Goal: Task Accomplishment & Management: Use online tool/utility

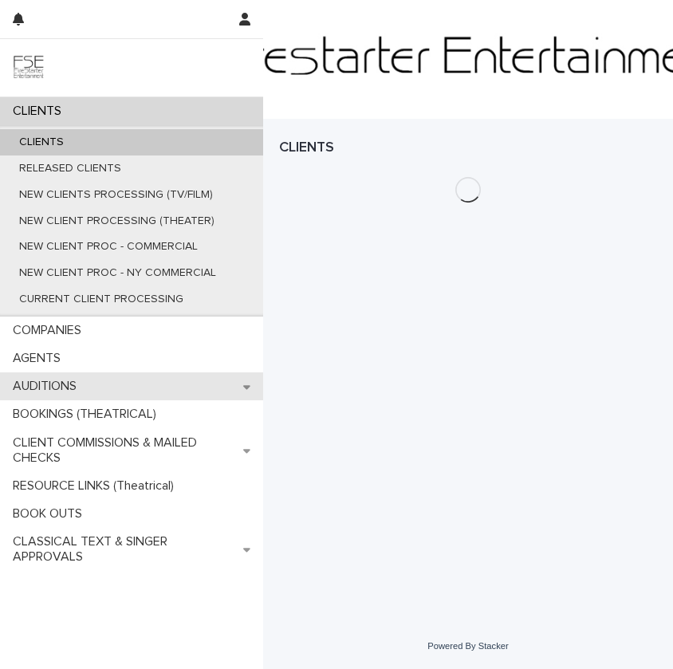
click at [137, 379] on div "AUDITIONS" at bounding box center [131, 386] width 263 height 28
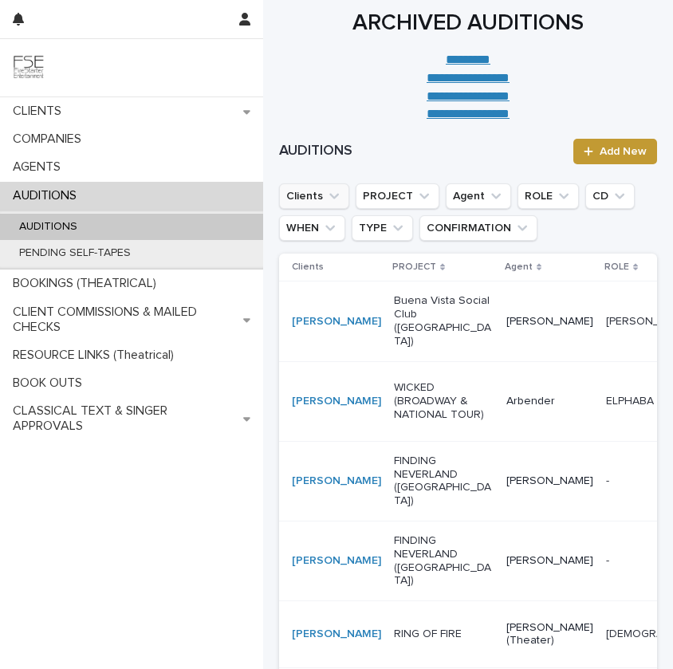
click at [329, 191] on icon "Clients" at bounding box center [334, 196] width 16 height 16
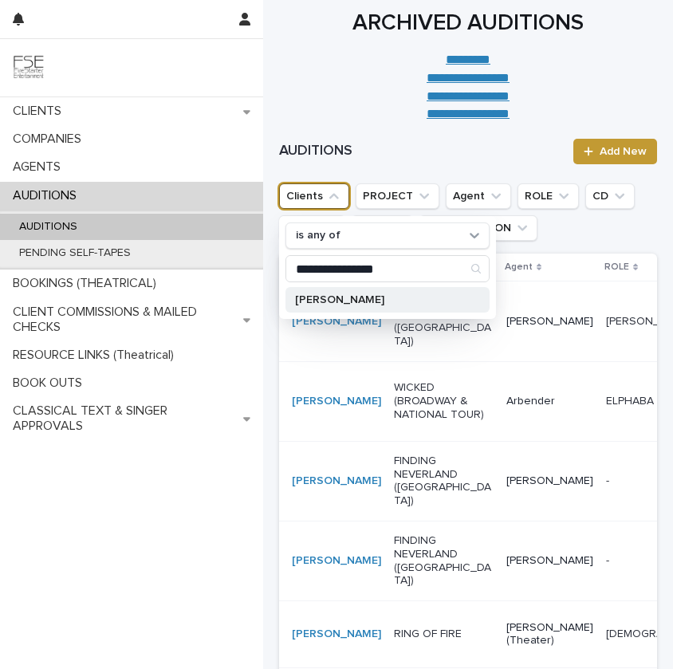
type input "**********"
click at [438, 287] on div "[PERSON_NAME]" at bounding box center [387, 300] width 204 height 26
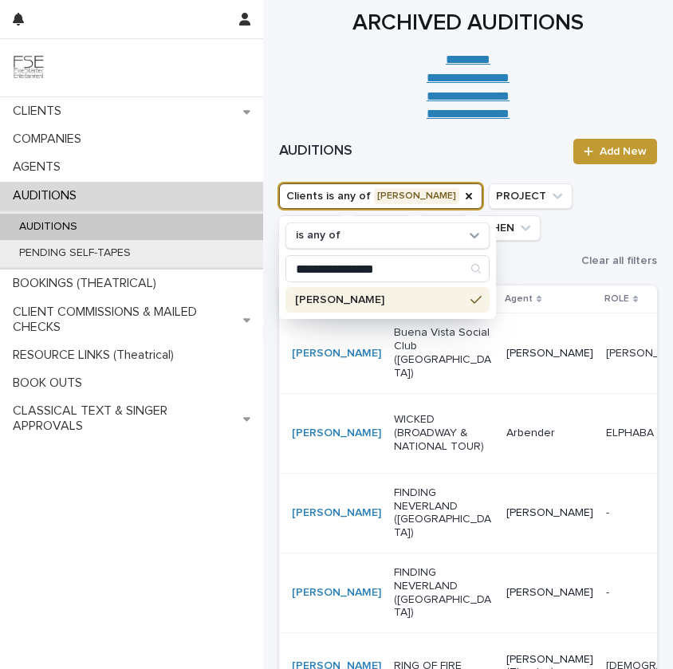
click at [557, 255] on ul "**********" at bounding box center [427, 228] width 302 height 96
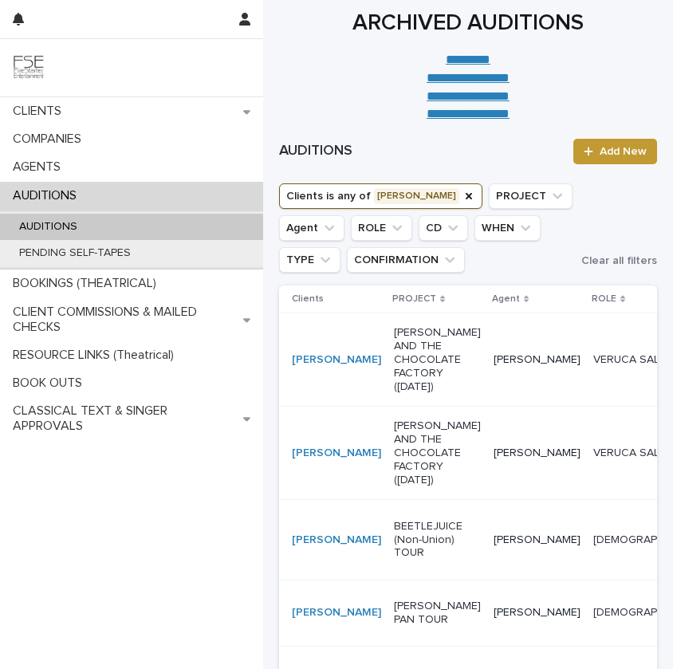
click at [394, 399] on div "[PERSON_NAME] AND THE CHOCOLATE FACTORY ([DATE])" at bounding box center [437, 360] width 87 height 80
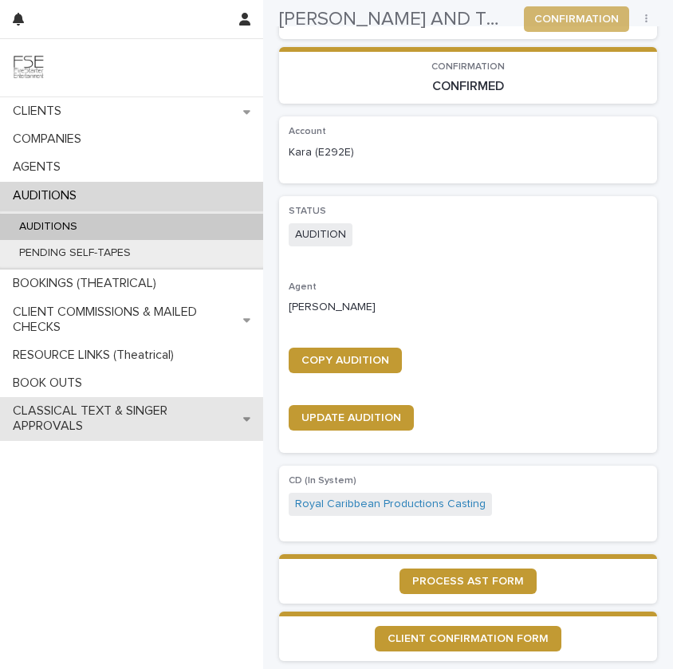
scroll to position [457, 0]
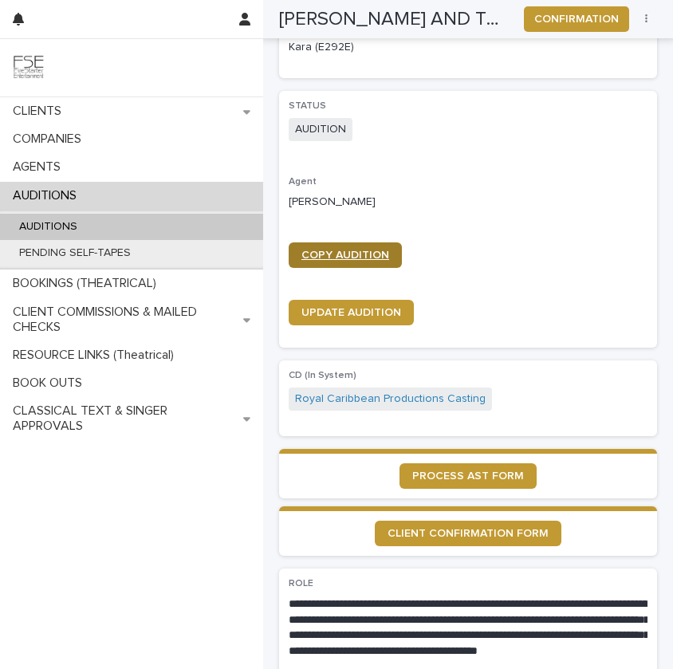
click at [364, 255] on span "COPY AUDITION" at bounding box center [345, 255] width 88 height 11
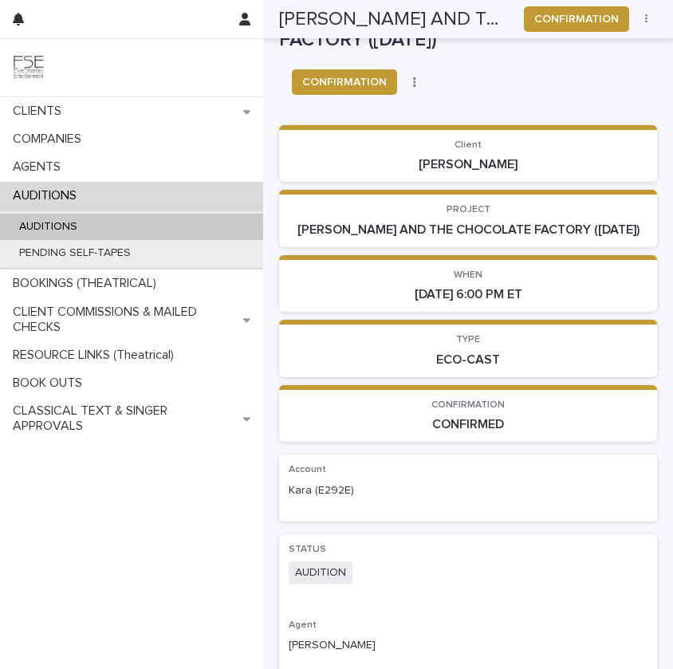
scroll to position [0, 0]
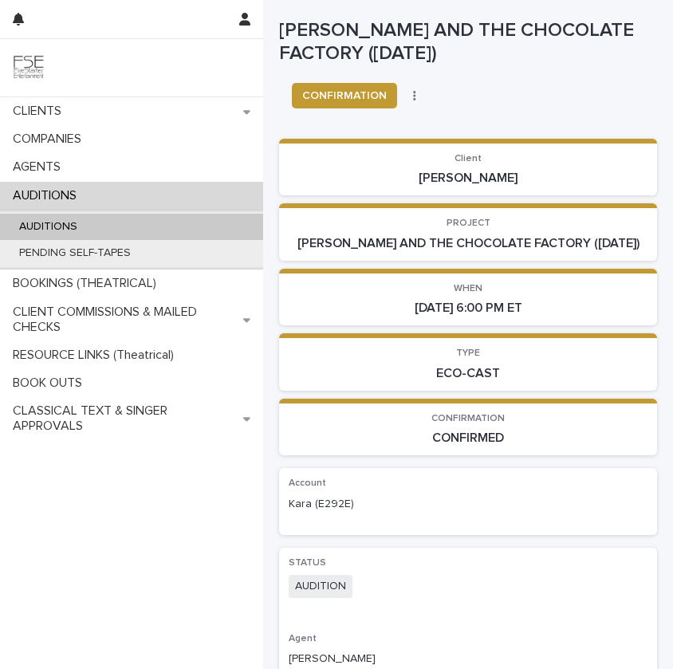
click at [162, 230] on div "AUDITIONS" at bounding box center [131, 227] width 263 height 26
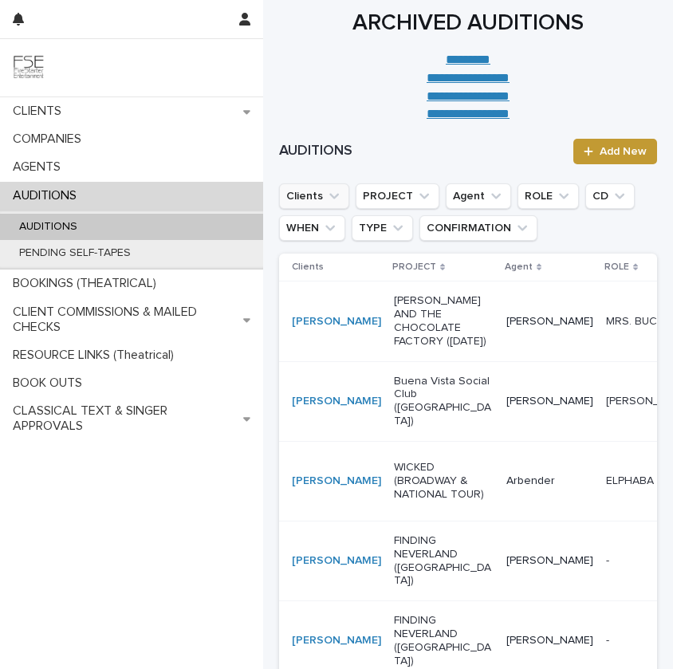
click at [328, 200] on icon "Clients" at bounding box center [334, 196] width 16 height 16
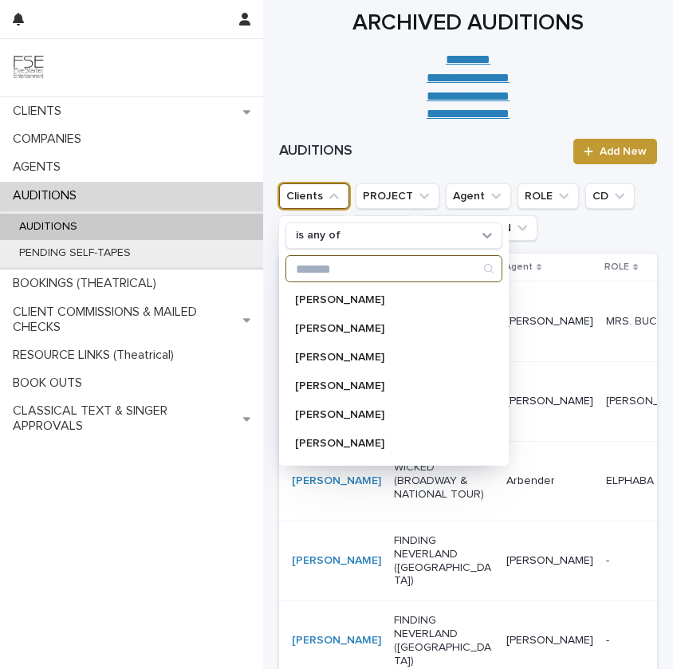
paste input "**********"
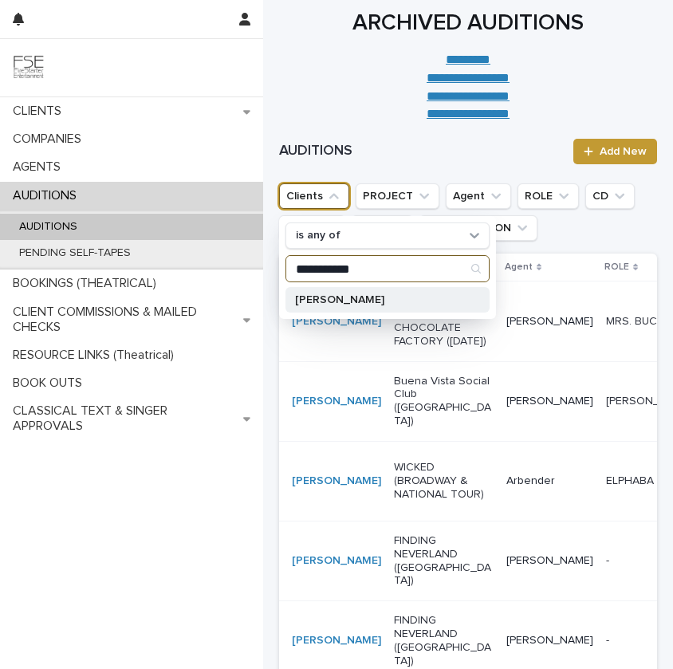
type input "**********"
click at [344, 301] on p "[PERSON_NAME]" at bounding box center [379, 299] width 169 height 11
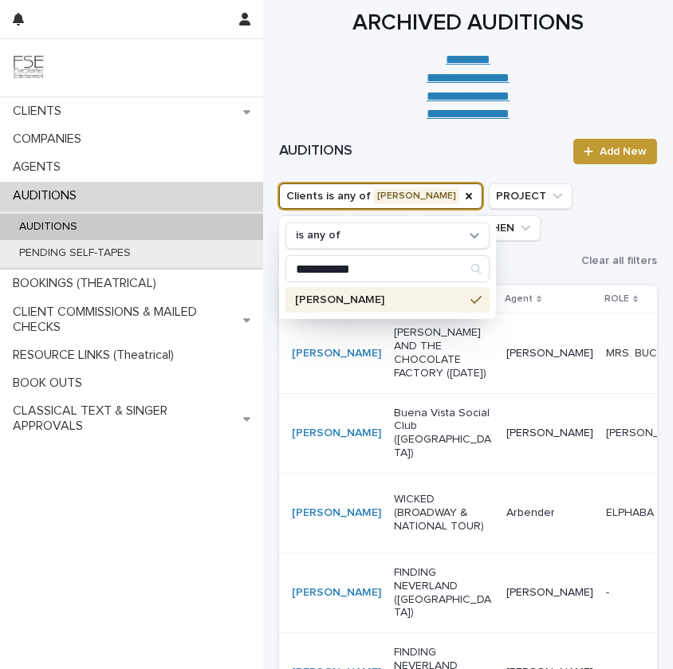
click at [576, 247] on ul "**********" at bounding box center [427, 228] width 302 height 96
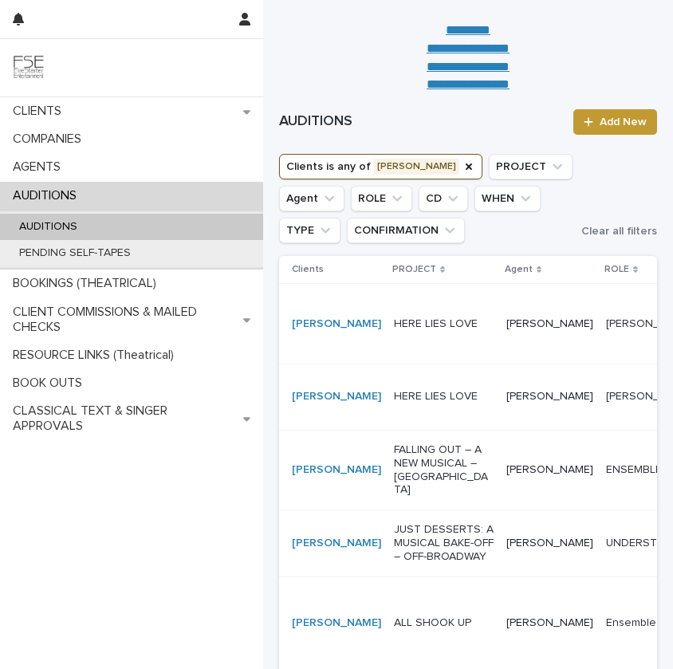
click at [394, 337] on div "HERE LIES LOVE" at bounding box center [444, 324] width 100 height 26
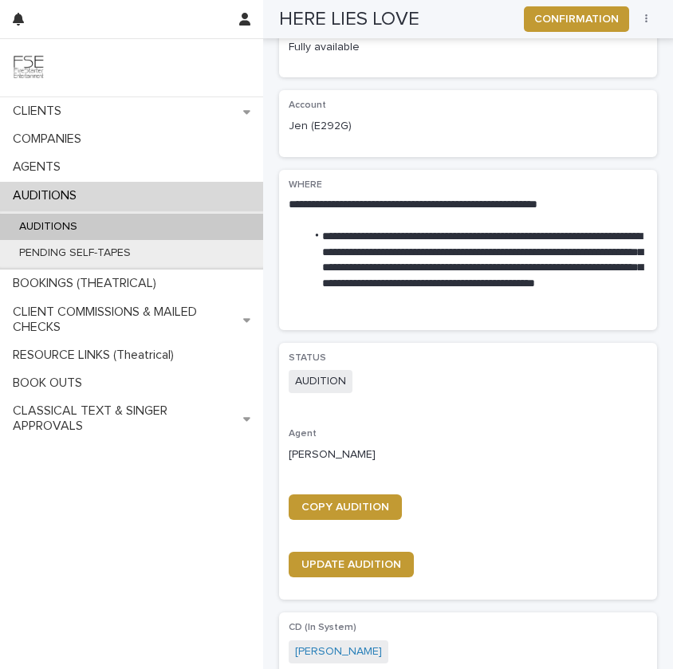
scroll to position [596, 0]
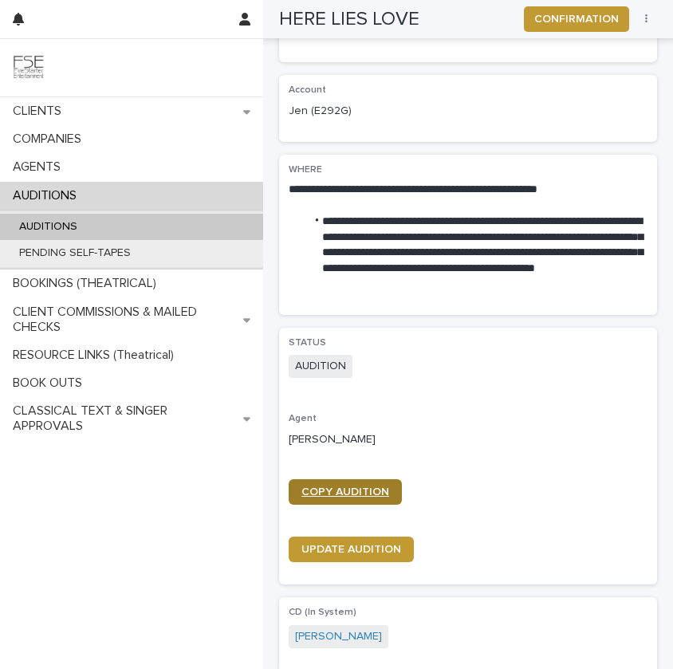
click at [344, 483] on link "COPY AUDITION" at bounding box center [345, 492] width 113 height 26
click at [173, 229] on div "AUDITIONS" at bounding box center [131, 227] width 263 height 26
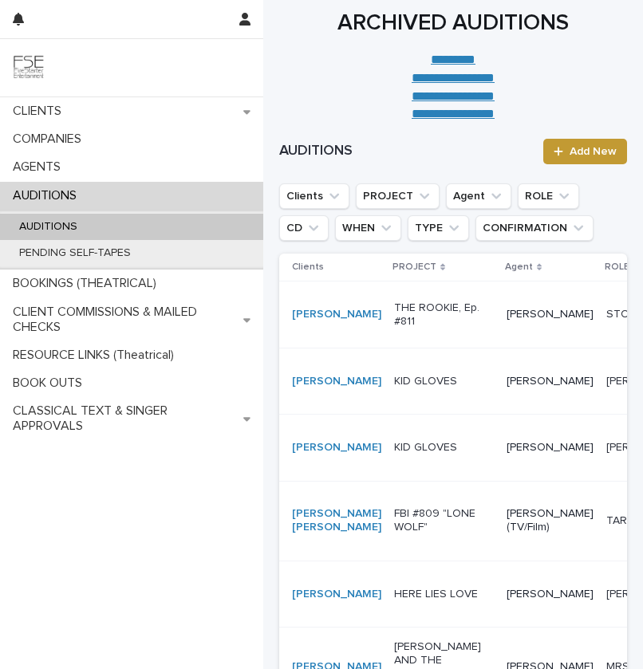
click at [399, 328] on p "THE ROOKIE, Ep. #811" at bounding box center [444, 314] width 100 height 27
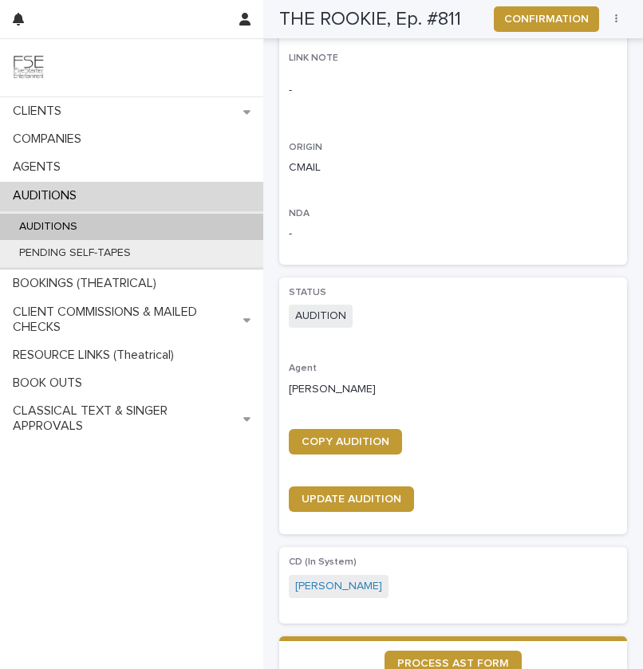
scroll to position [641, 0]
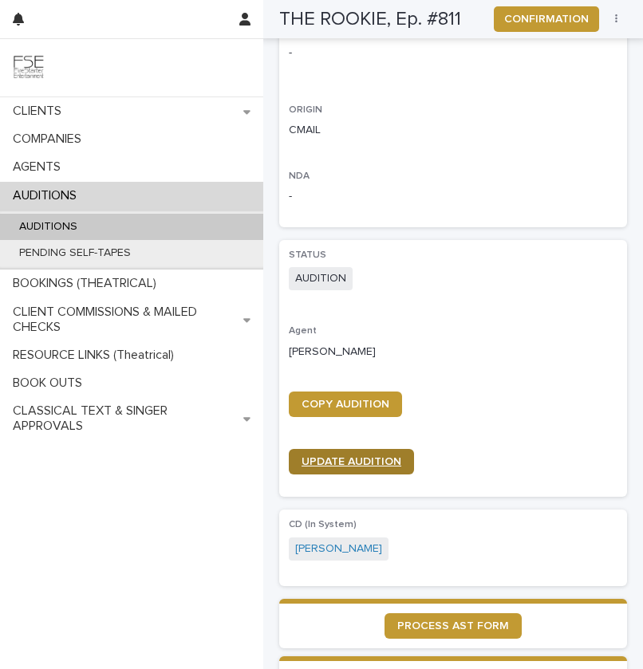
click at [344, 451] on link "UPDATE AUDITION" at bounding box center [351, 462] width 125 height 26
click at [125, 216] on div "AUDITIONS" at bounding box center [131, 227] width 263 height 26
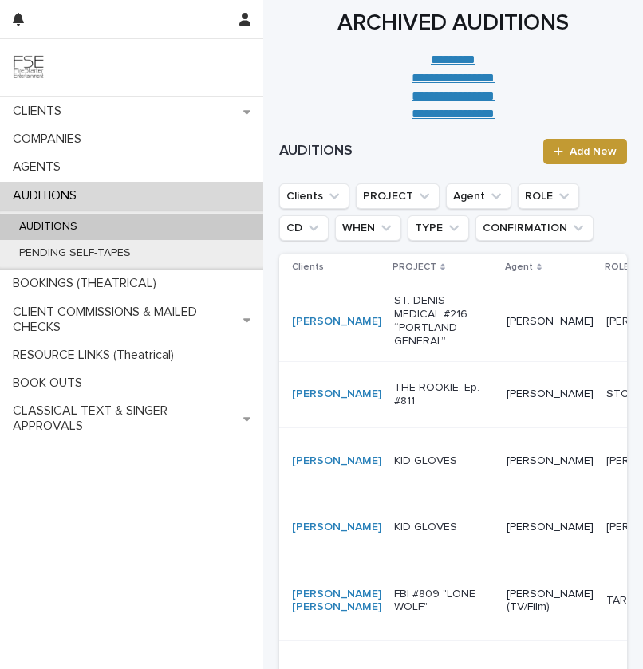
click at [404, 474] on div "KID GLOVES" at bounding box center [444, 461] width 100 height 26
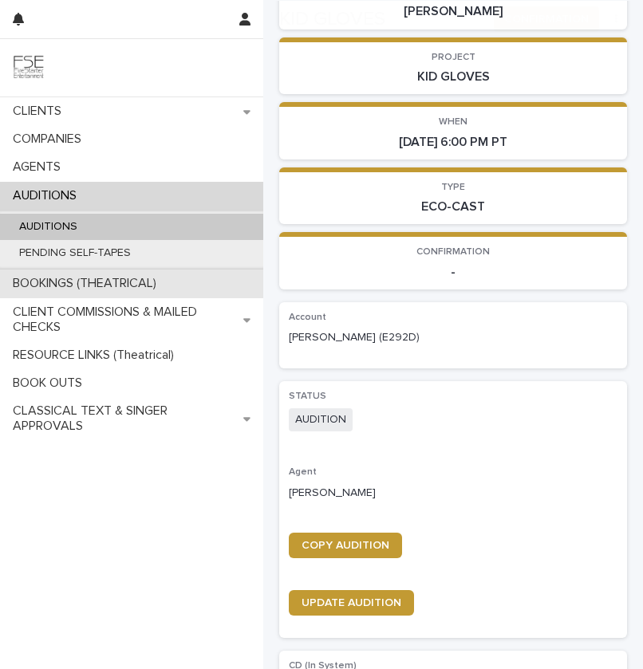
scroll to position [253, 0]
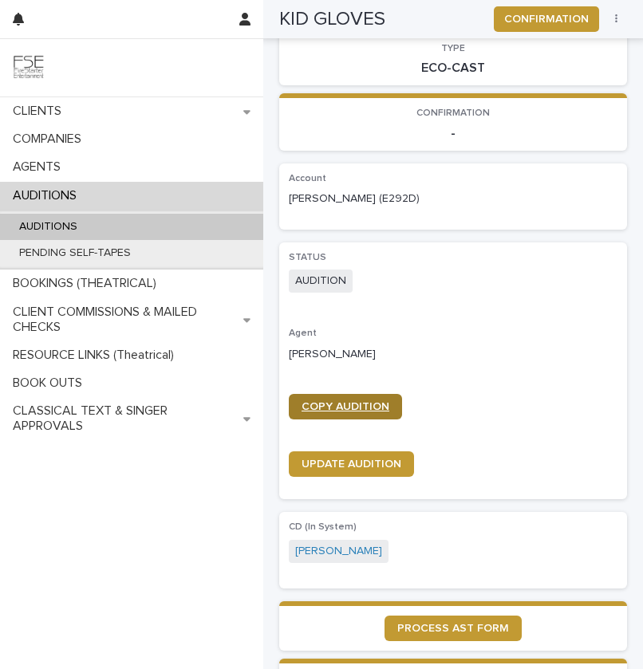
click at [364, 400] on link "COPY AUDITION" at bounding box center [345, 407] width 113 height 26
